Goal: Task Accomplishment & Management: Complete application form

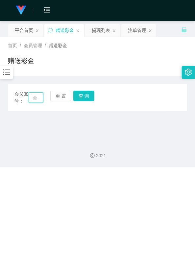
click at [37, 99] on input "text" at bounding box center [36, 97] width 15 height 11
paste input "Joey1994"
type input "Joey1994"
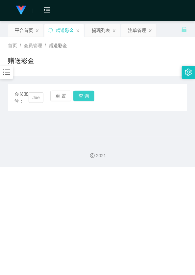
click at [75, 99] on button "查 询" at bounding box center [84, 96] width 21 height 11
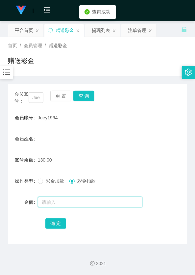
click at [74, 199] on input "text" at bounding box center [90, 202] width 105 height 11
type input "130"
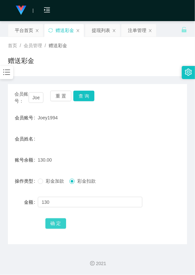
drag, startPoint x: 59, startPoint y: 232, endPoint x: 59, endPoint y: 228, distance: 4.3
click at [59, 231] on div "会员账号： Joey1994 重 置 查 询 会员账号 Joey1994 会员姓名 账号余额 130.00 操作类型 彩金加款 彩金扣款 金额 130 确 定" at bounding box center [98, 164] width 180 height 160
click at [59, 223] on button "确 定" at bounding box center [55, 223] width 21 height 11
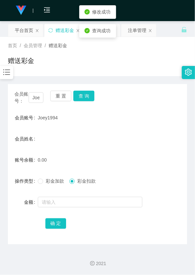
drag, startPoint x: 75, startPoint y: 147, endPoint x: 71, endPoint y: 132, distance: 16.1
click at [75, 147] on form "会员账号 Joey1994 会员姓名 账号余额 0.00 操作类型 彩金加款 彩金扣款 金额 确 定" at bounding box center [98, 170] width 180 height 119
click at [60, 98] on button "重 置" at bounding box center [60, 96] width 21 height 11
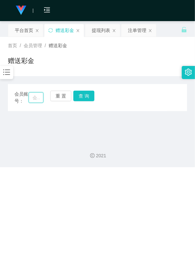
click at [35, 100] on input "text" at bounding box center [36, 97] width 15 height 11
paste input "babahaha"
type input "babahaha"
click at [89, 96] on button "查 询" at bounding box center [84, 96] width 21 height 11
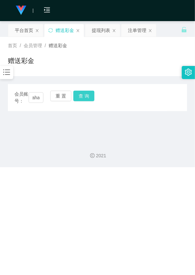
scroll to position [0, 0]
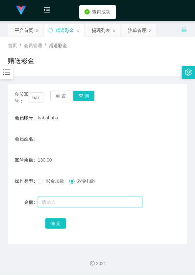
click at [78, 202] on input "text" at bounding box center [90, 202] width 105 height 11
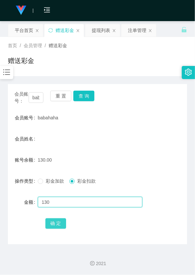
type input "130"
click at [61, 222] on button "确 定" at bounding box center [55, 223] width 21 height 11
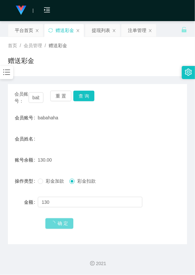
click at [64, 228] on div "确 定" at bounding box center [97, 223] width 105 height 13
click at [64, 100] on button "重 置" at bounding box center [60, 96] width 21 height 11
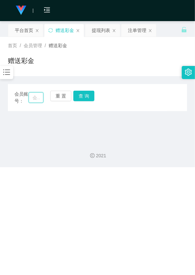
drag, startPoint x: 36, startPoint y: 97, endPoint x: 54, endPoint y: 102, distance: 19.3
click at [36, 97] on input "text" at bounding box center [36, 97] width 15 height 11
paste input "Meiteng"
type input "Meiteng"
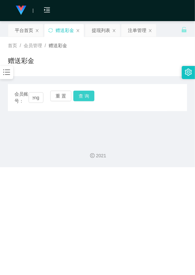
click at [86, 96] on button "查 询" at bounding box center [84, 96] width 21 height 11
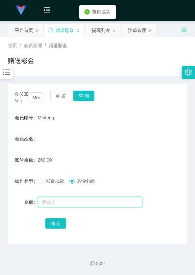
click at [76, 201] on input "text" at bounding box center [90, 202] width 105 height 11
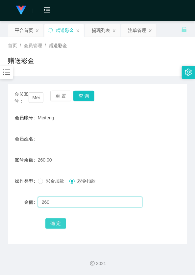
type input "260"
click at [57, 224] on button "确 定" at bounding box center [55, 223] width 21 height 11
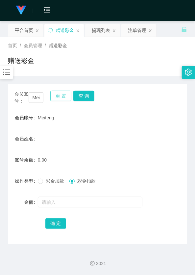
drag, startPoint x: 58, startPoint y: 91, endPoint x: 58, endPoint y: 96, distance: 4.9
click at [58, 91] on button "重 置" at bounding box center [60, 96] width 21 height 11
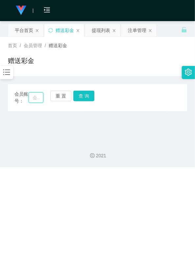
click at [39, 96] on input "text" at bounding box center [36, 97] width 15 height 11
paste input "7551"
type input "7551"
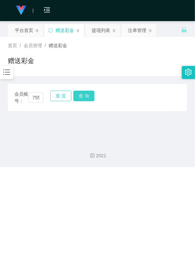
drag, startPoint x: 70, startPoint y: 96, endPoint x: 83, endPoint y: 94, distance: 13.0
click at [79, 94] on div "重 置 查 询" at bounding box center [64, 98] width 29 height 14
click at [83, 94] on button "查 询" at bounding box center [84, 96] width 21 height 11
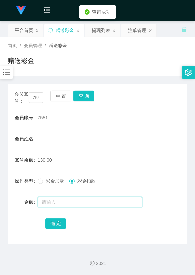
click at [70, 198] on input "text" at bounding box center [90, 202] width 105 height 11
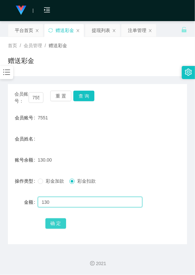
type input "130"
click at [60, 224] on button "确 定" at bounding box center [55, 223] width 21 height 11
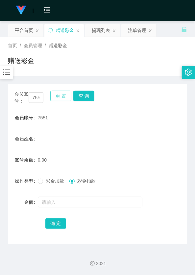
click at [57, 96] on button "重 置" at bounding box center [60, 96] width 21 height 11
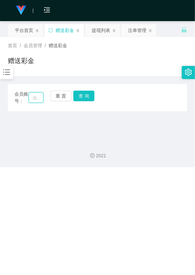
click at [38, 99] on input "text" at bounding box center [36, 97] width 15 height 11
paste input "60164430957"
type input "60164430957"
click at [87, 98] on button "查 询" at bounding box center [84, 96] width 21 height 11
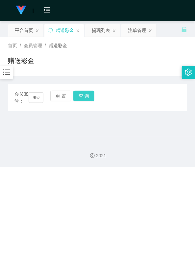
scroll to position [0, 0]
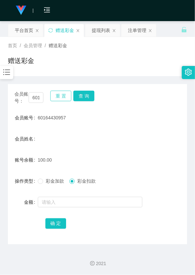
click at [68, 93] on button "重 置" at bounding box center [60, 96] width 21 height 11
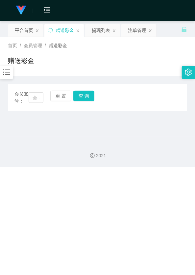
click at [11, 73] on div at bounding box center [6, 72] width 13 height 13
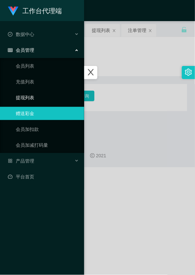
click at [36, 99] on link "提现列表" at bounding box center [47, 97] width 63 height 13
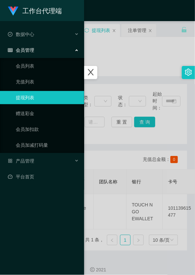
click at [110, 114] on div at bounding box center [97, 137] width 195 height 275
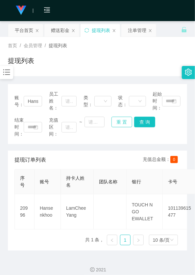
click at [126, 117] on button "重 置" at bounding box center [122, 122] width 21 height 11
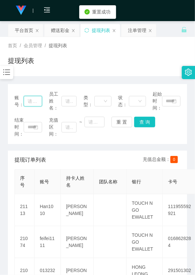
click at [38, 101] on input "text" at bounding box center [33, 101] width 18 height 11
paste input "960904"
type input "960904"
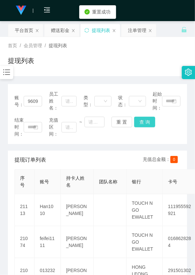
click at [153, 121] on button "查 询" at bounding box center [144, 122] width 21 height 11
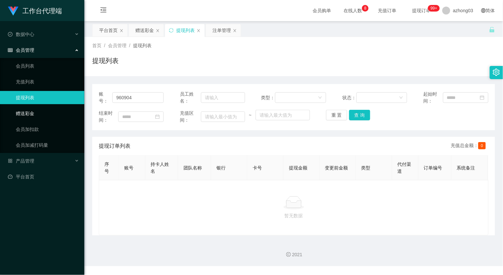
click at [45, 117] on link "赠送彩金" at bounding box center [47, 113] width 63 height 13
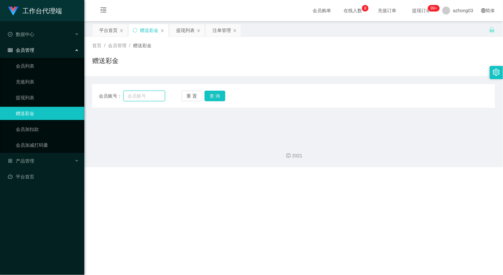
click at [134, 94] on input "text" at bounding box center [145, 96] width 42 height 11
paste input "960904"
type input "960904"
click at [195, 100] on button "查 询" at bounding box center [215, 96] width 21 height 11
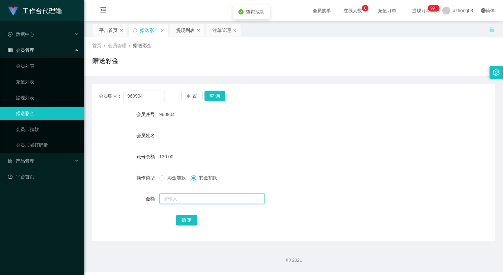
click at [193, 197] on input "text" at bounding box center [212, 198] width 105 height 11
type input "130"
click at [195, 41] on div "首页 / 会员管理 / 赠送彩金 / 赠送彩金" at bounding box center [293, 56] width 419 height 39
click at [195, 10] on span "在线人数 0 1 2 3 4 5 6 7 8 9 0 1 2 3 4 5 6 7 8 9 0 1 2 3 4 5 6 7 8 9" at bounding box center [353, 10] width 25 height 5
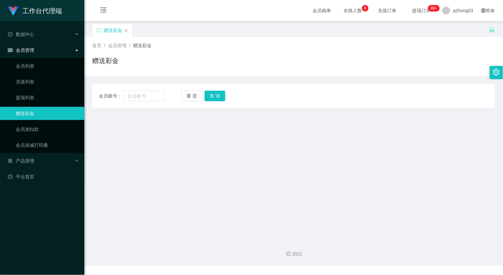
click at [56, 90] on ul "会员列表 充值列表 提现列表 赠送彩金 会员加扣款 会员加减打码量" at bounding box center [42, 105] width 84 height 95
click at [55, 97] on link "提现列表" at bounding box center [47, 97] width 63 height 13
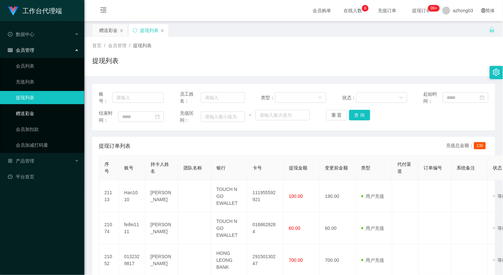
click at [58, 110] on link "赠送彩金" at bounding box center [47, 113] width 63 height 13
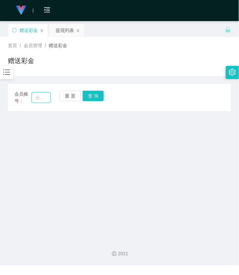
click at [40, 94] on input "text" at bounding box center [41, 97] width 19 height 11
paste input "0134888277"
type input "0134888277"
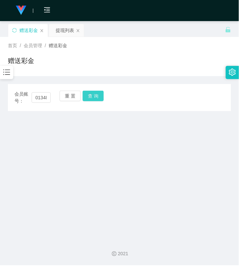
click at [89, 95] on button "查 询" at bounding box center [93, 96] width 21 height 11
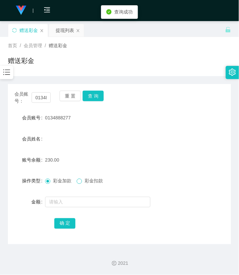
click at [81, 182] on span at bounding box center [79, 181] width 5 height 5
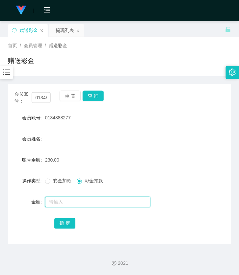
click at [77, 205] on input "text" at bounding box center [97, 202] width 105 height 11
type input "230"
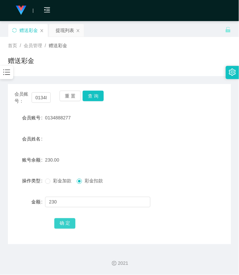
click at [66, 223] on button "确 定" at bounding box center [64, 223] width 21 height 11
click at [69, 97] on button "重 置" at bounding box center [70, 96] width 21 height 11
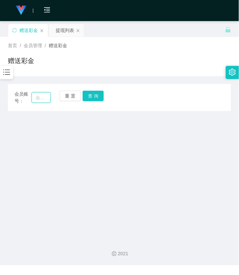
click at [40, 96] on input "text" at bounding box center [41, 97] width 19 height 11
paste input "kongyongfook"
type input "kongyongfook"
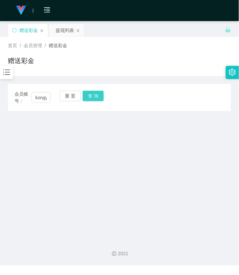
click at [86, 97] on button "查 询" at bounding box center [93, 96] width 21 height 11
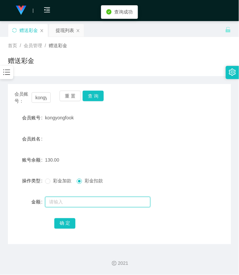
click at [62, 201] on input "text" at bounding box center [97, 202] width 105 height 11
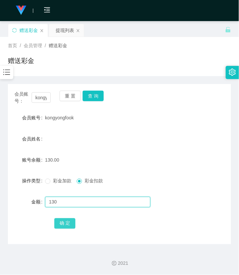
type input "130"
click at [68, 224] on button "确 定" at bounding box center [64, 223] width 21 height 11
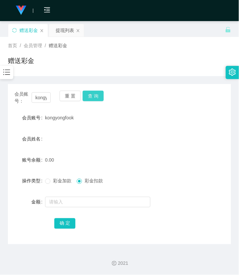
click at [88, 96] on button "查 询" at bounding box center [93, 96] width 21 height 11
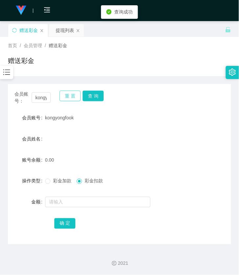
click at [78, 95] on button "重 置" at bounding box center [70, 96] width 21 height 11
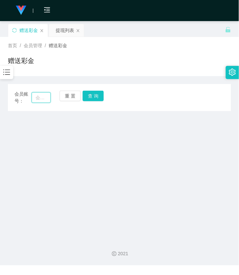
click at [43, 98] on input "text" at bounding box center [41, 97] width 19 height 11
paste input "meow"
type input "meow"
click at [97, 93] on button "查 询" at bounding box center [93, 96] width 21 height 11
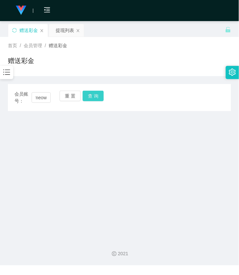
scroll to position [0, 0]
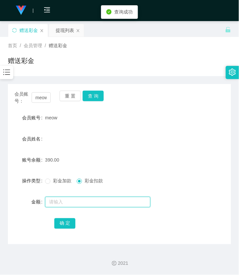
click at [70, 206] on input "text" at bounding box center [97, 202] width 105 height 11
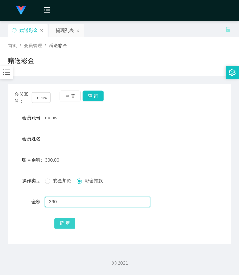
type input "390"
click at [70, 223] on button "确 定" at bounding box center [64, 223] width 21 height 11
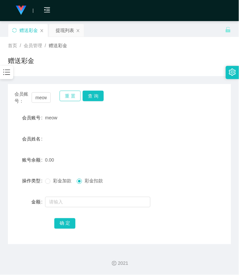
click at [66, 97] on button "重 置" at bounding box center [70, 96] width 21 height 11
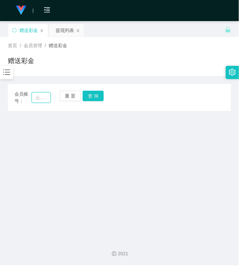
click at [42, 99] on input "text" at bounding box center [41, 97] width 19 height 11
paste input "shen111"
type input "shen111"
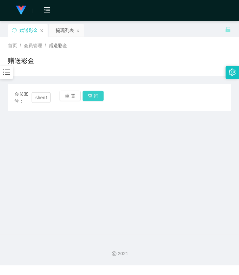
click at [96, 100] on button "查 询" at bounding box center [93, 96] width 21 height 11
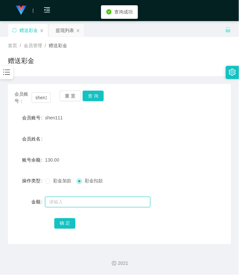
click at [70, 198] on input "text" at bounding box center [97, 202] width 105 height 11
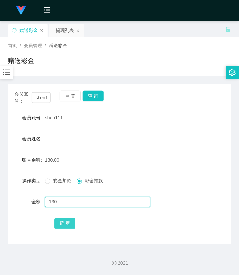
type input "130"
click at [65, 219] on button "确 定" at bounding box center [64, 223] width 21 height 11
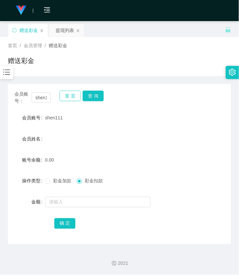
click at [73, 96] on button "重 置" at bounding box center [70, 96] width 21 height 11
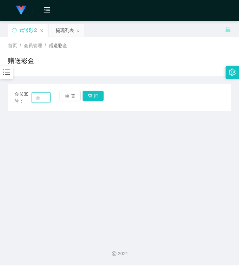
click at [40, 99] on input "text" at bounding box center [41, 97] width 19 height 11
paste input "60164430957"
type input "60164430957"
click at [94, 101] on button "查 询" at bounding box center [93, 96] width 21 height 11
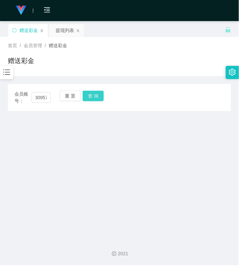
scroll to position [0, 0]
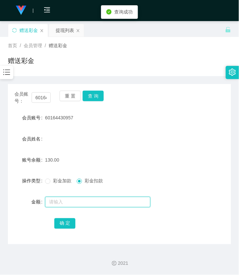
click at [72, 198] on input "text" at bounding box center [97, 202] width 105 height 11
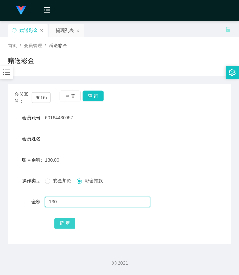
type input "130"
click at [61, 225] on button "确 定" at bounding box center [64, 223] width 21 height 11
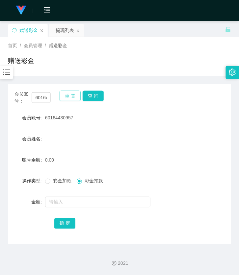
drag, startPoint x: 67, startPoint y: 95, endPoint x: 65, endPoint y: 97, distance: 3.5
click at [67, 95] on button "重 置" at bounding box center [70, 96] width 21 height 11
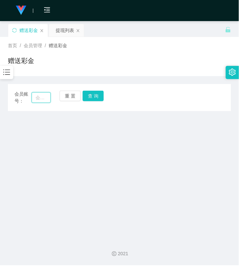
click at [42, 97] on input "text" at bounding box center [41, 97] width 19 height 11
paste input "960904"
type input "960904"
click at [94, 98] on button "查 询" at bounding box center [93, 96] width 21 height 11
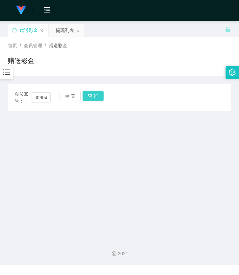
scroll to position [0, 0]
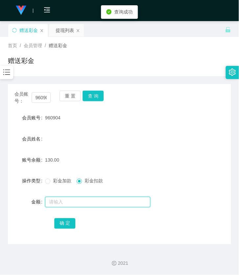
click at [67, 203] on input "text" at bounding box center [97, 202] width 105 height 11
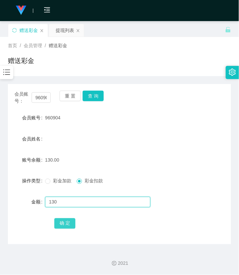
type input "130"
click at [71, 223] on button "确 定" at bounding box center [64, 223] width 21 height 11
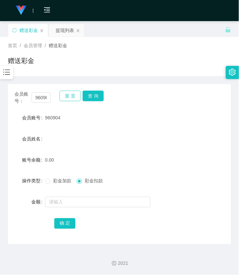
click at [63, 98] on button "重 置" at bounding box center [70, 96] width 21 height 11
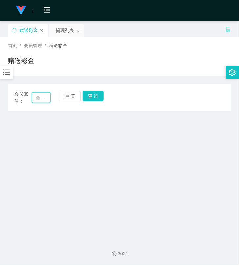
click at [40, 100] on input "text" at bounding box center [41, 97] width 19 height 11
paste input "weifeng"
type input "weifeng"
click at [89, 98] on button "查 询" at bounding box center [93, 96] width 21 height 11
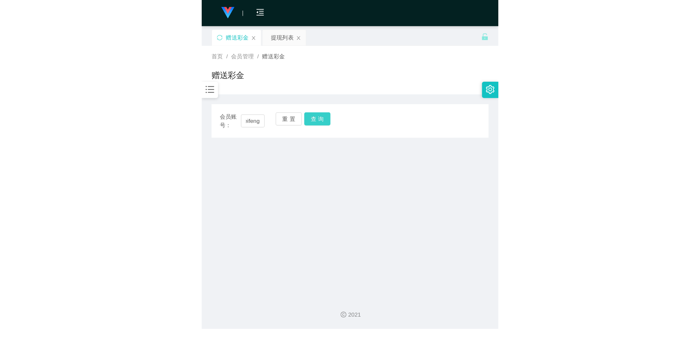
scroll to position [0, 0]
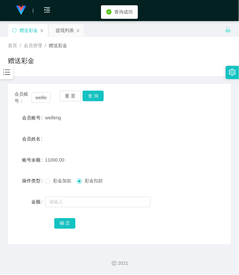
click at [2, 74] on icon "图标: bars" at bounding box center [6, 72] width 9 height 9
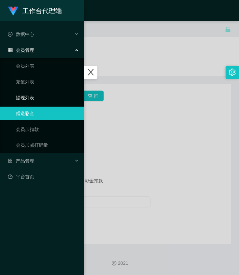
click at [27, 101] on link "提现列表" at bounding box center [47, 97] width 63 height 13
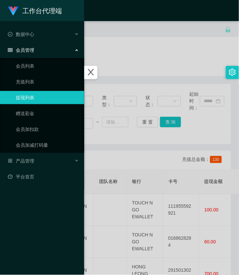
click at [128, 141] on div at bounding box center [119, 137] width 239 height 275
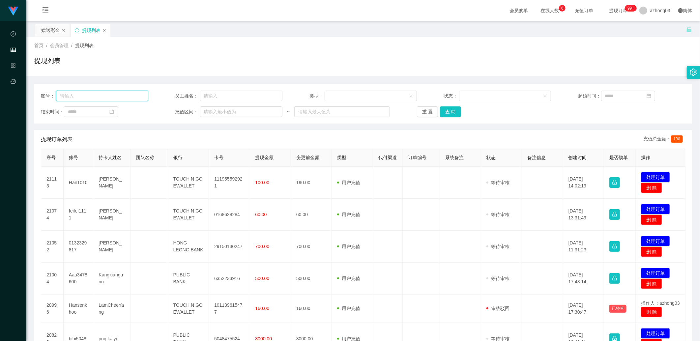
click at [93, 100] on input "text" at bounding box center [102, 96] width 92 height 11
paste input "weifeng"
type input "weifeng"
click at [195, 111] on button "查 询" at bounding box center [450, 111] width 21 height 11
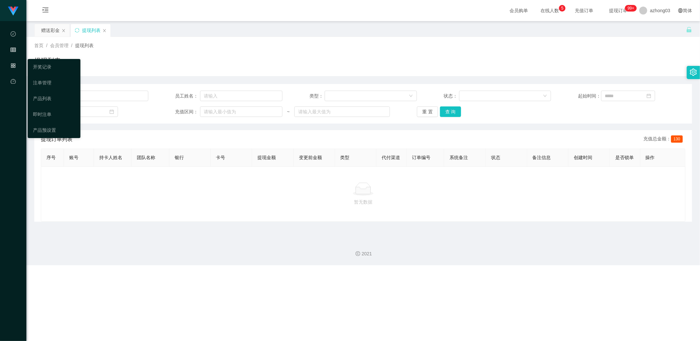
click at [10, 63] on div "产品管理" at bounding box center [13, 65] width 26 height 13
click at [40, 83] on link "注单管理" at bounding box center [54, 82] width 42 height 13
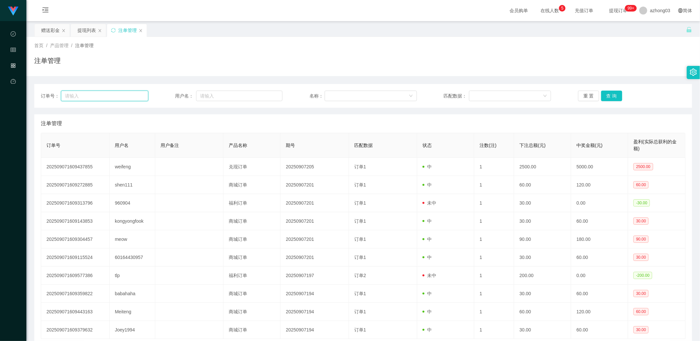
click at [97, 98] on input "text" at bounding box center [104, 96] width 87 height 11
paste input "weifeng"
type input "weifeng"
click at [195, 92] on input "text" at bounding box center [239, 96] width 87 height 11
paste input "weifeng"
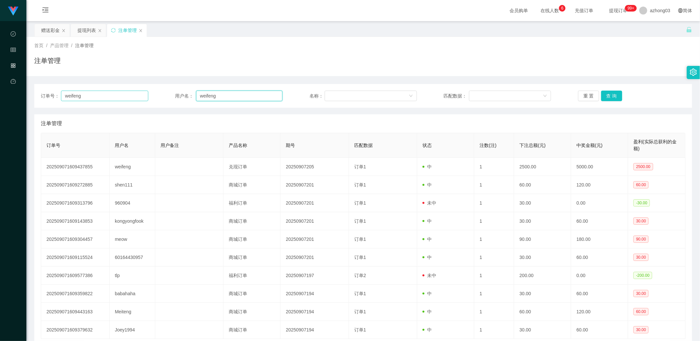
type input "weifeng"
click at [104, 99] on input "weifeng" at bounding box center [104, 96] width 87 height 11
type input "w"
click at [195, 99] on button "查 询" at bounding box center [611, 96] width 21 height 11
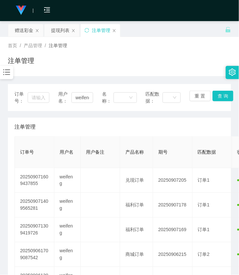
click at [5, 75] on icon "图标: bars" at bounding box center [6, 72] width 9 height 9
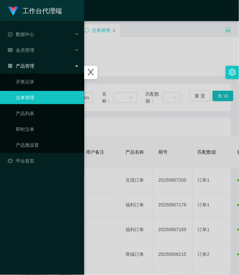
click at [103, 94] on div at bounding box center [119, 137] width 239 height 275
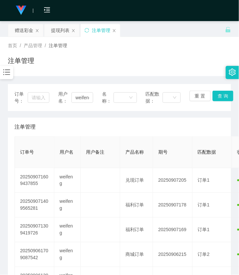
click at [11, 80] on div "订单号： 用户名： weifeng 名称： 匹配数据： 重 置 查 询 注单管理 订单号 用户名 用户备注 产品名称 期号 匹配数据 状态 注数(注) 下注总…" at bounding box center [119, 194] width 223 height 237
click at [9, 73] on icon "图标: bars" at bounding box center [6, 73] width 7 height 6
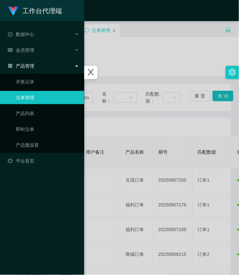
click at [25, 67] on span "产品管理" at bounding box center [21, 65] width 26 height 5
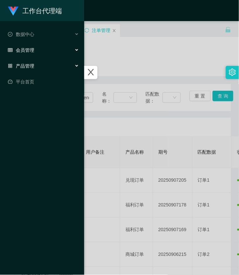
click at [28, 55] on div "会员管理" at bounding box center [42, 50] width 84 height 13
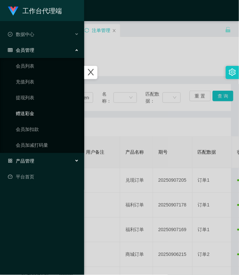
click at [36, 115] on link "赠送彩金" at bounding box center [47, 113] width 63 height 13
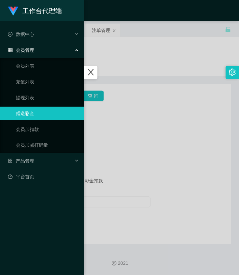
click at [119, 118] on div at bounding box center [119, 137] width 239 height 275
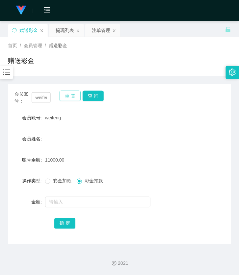
click at [65, 97] on button "重 置" at bounding box center [70, 96] width 21 height 11
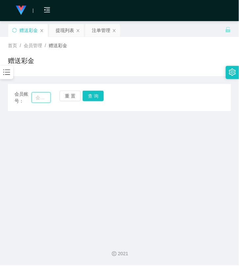
click at [45, 100] on input "text" at bounding box center [41, 97] width 19 height 11
paste input "Granoa87"
type input "Granoa87"
click at [88, 98] on button "查 询" at bounding box center [93, 96] width 21 height 11
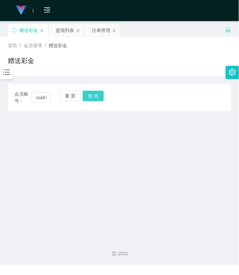
scroll to position [0, 0]
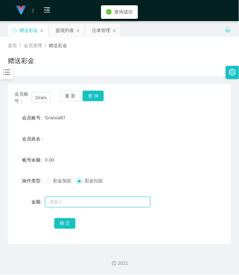
click at [80, 201] on input "text" at bounding box center [97, 202] width 105 height 11
click at [47, 184] on span at bounding box center [47, 181] width 5 height 5
click at [60, 205] on input "text" at bounding box center [97, 202] width 105 height 11
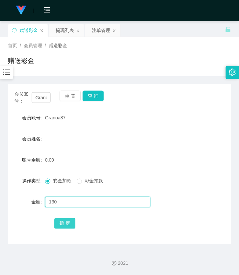
type input "130"
click at [64, 223] on button "确 定" at bounding box center [64, 223] width 21 height 11
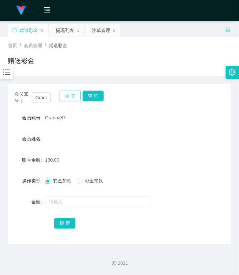
click at [67, 98] on button "重 置" at bounding box center [70, 96] width 21 height 11
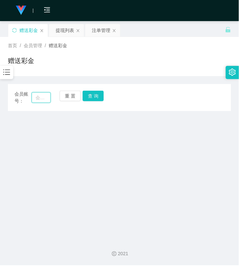
click at [43, 100] on input "text" at bounding box center [41, 97] width 19 height 11
paste input "feifei1111"
type input "feifei1111"
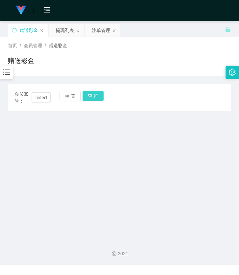
click at [92, 98] on button "查 询" at bounding box center [93, 96] width 21 height 11
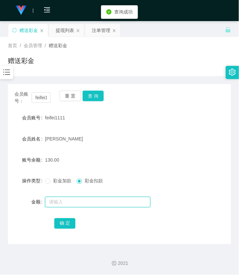
click at [75, 202] on input "text" at bounding box center [97, 202] width 105 height 11
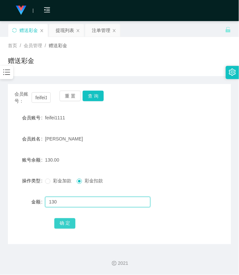
type input "130"
click at [70, 219] on button "确 定" at bounding box center [64, 223] width 21 height 11
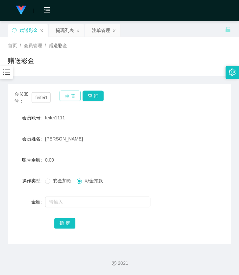
click at [75, 97] on button "重 置" at bounding box center [70, 96] width 21 height 11
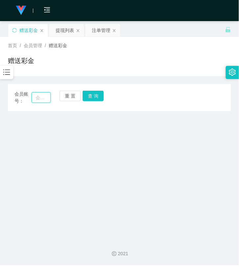
click at [39, 98] on input "text" at bounding box center [41, 97] width 19 height 11
paste input "Granoa87"
type input "Granoa87"
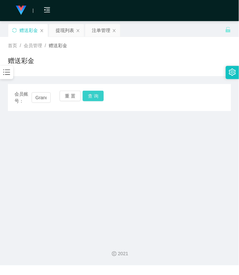
click at [96, 94] on button "查 询" at bounding box center [93, 96] width 21 height 11
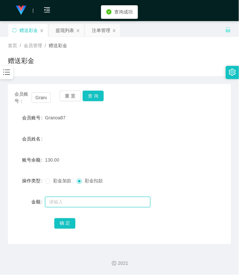
click at [70, 202] on input "text" at bounding box center [97, 202] width 105 height 11
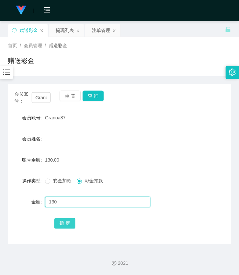
type input "130"
click at [68, 225] on button "确 定" at bounding box center [64, 223] width 21 height 11
